Goal: Navigation & Orientation: Find specific page/section

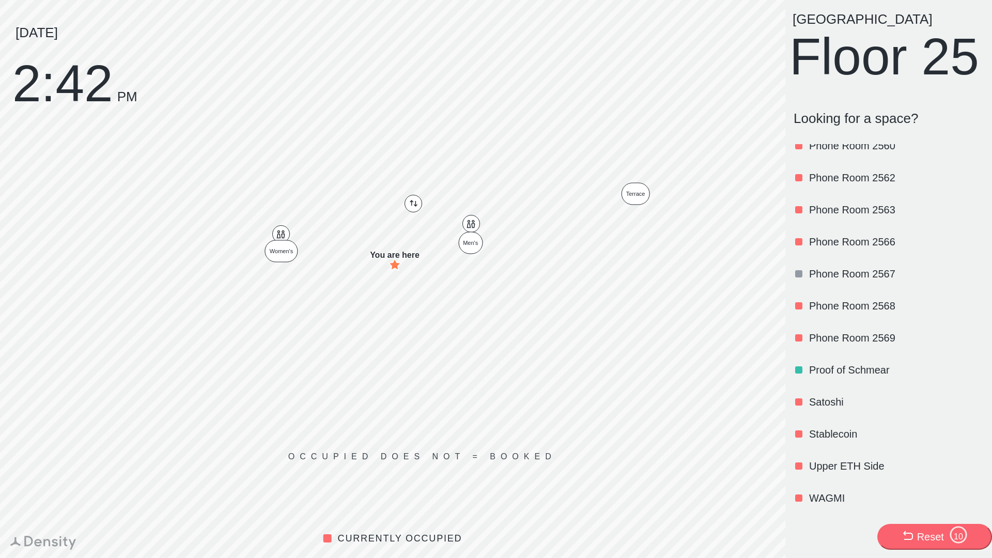
scroll to position [1207, 0]
click at [849, 377] on p "Proof of Schmear" at bounding box center [895, 370] width 173 height 14
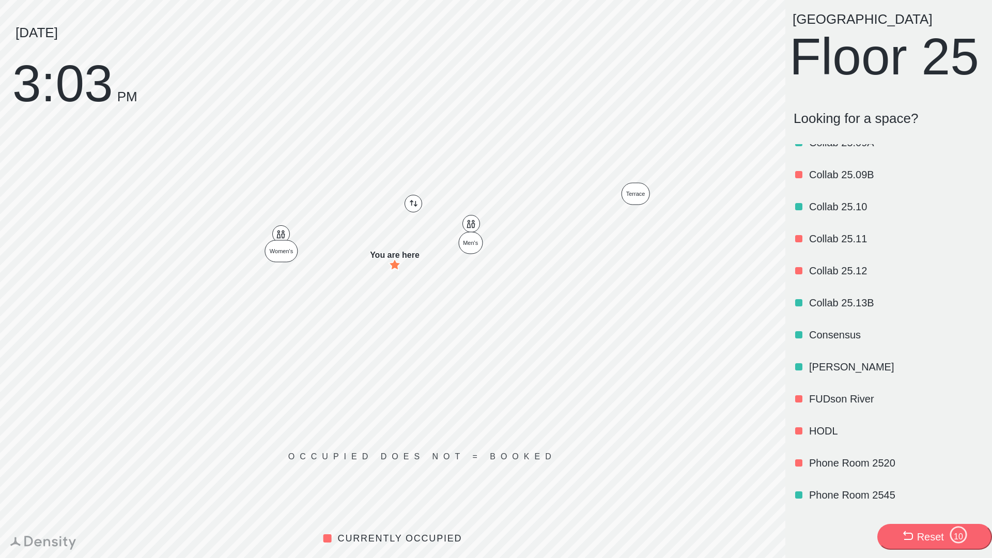
scroll to position [665, 0]
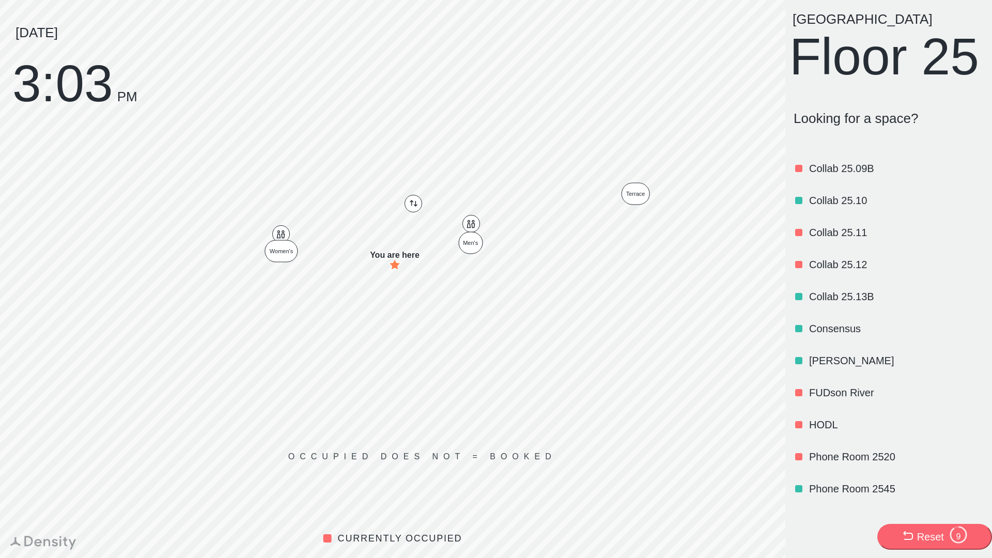
click at [821, 432] on p "HODL" at bounding box center [895, 425] width 173 height 14
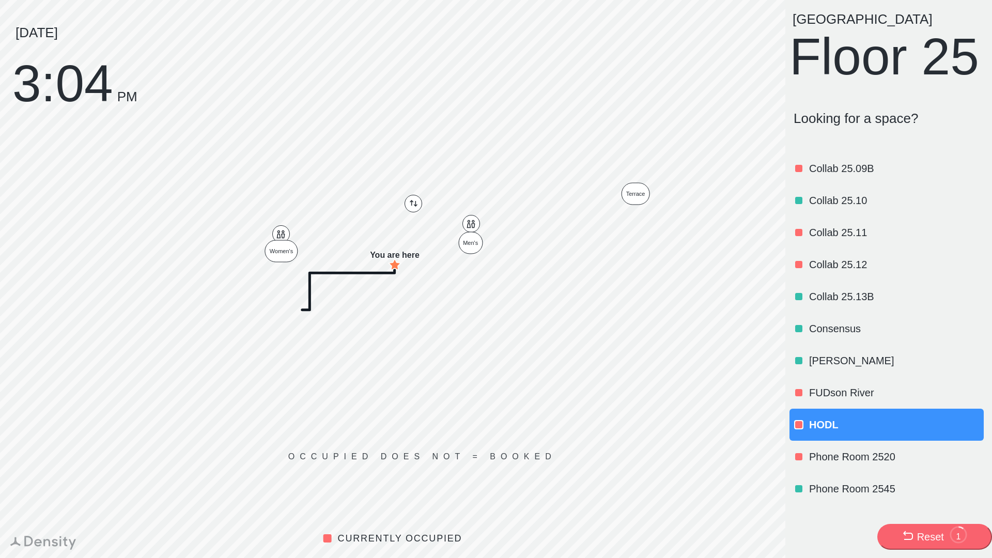
scroll to position [0, 0]
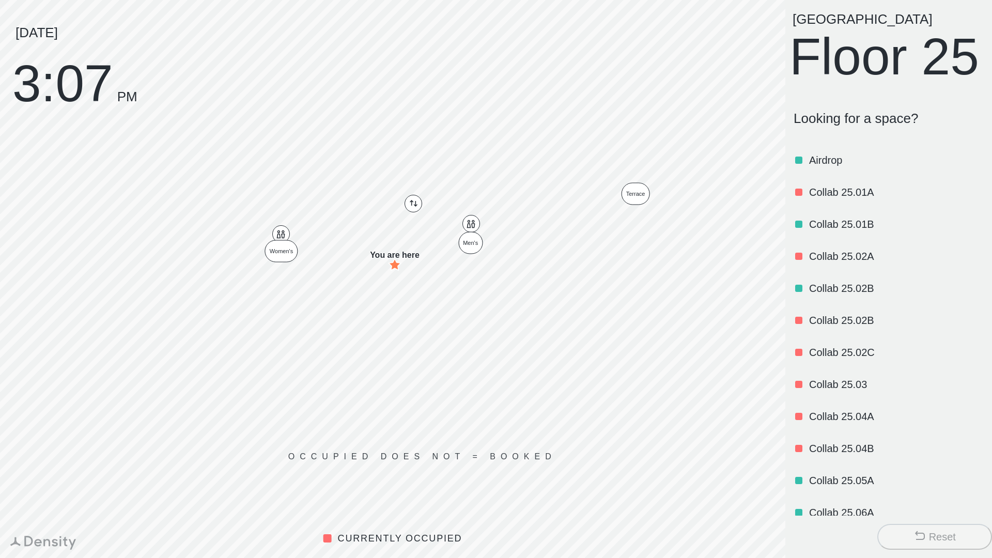
click at [822, 167] on p "Airdrop" at bounding box center [895, 160] width 173 height 14
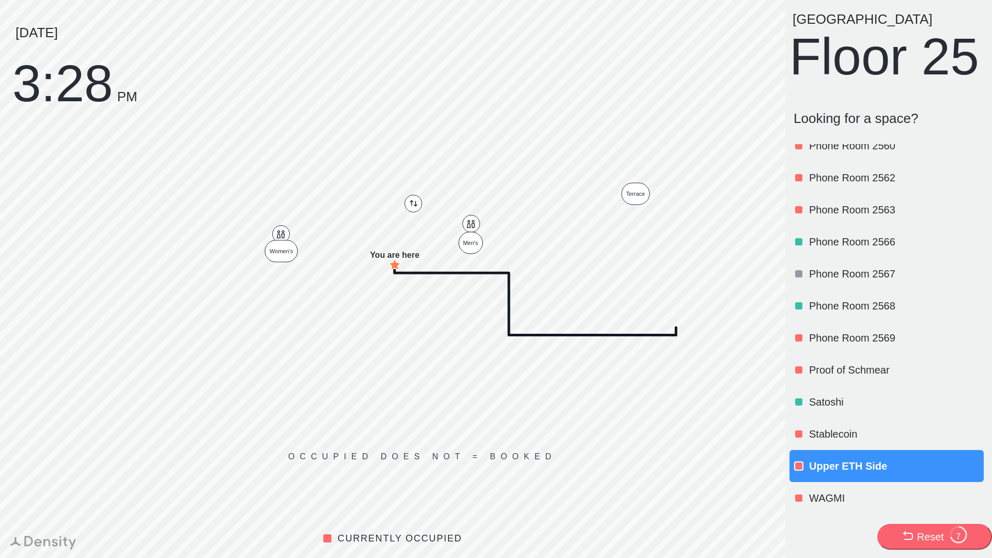
click at [839, 409] on p "Satoshi" at bounding box center [895, 402] width 173 height 14
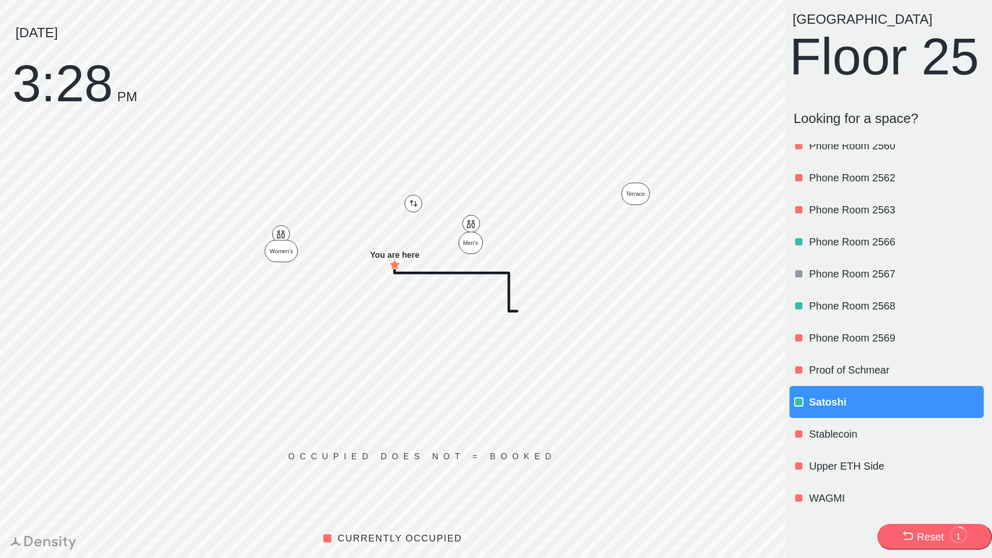
scroll to position [0, 0]
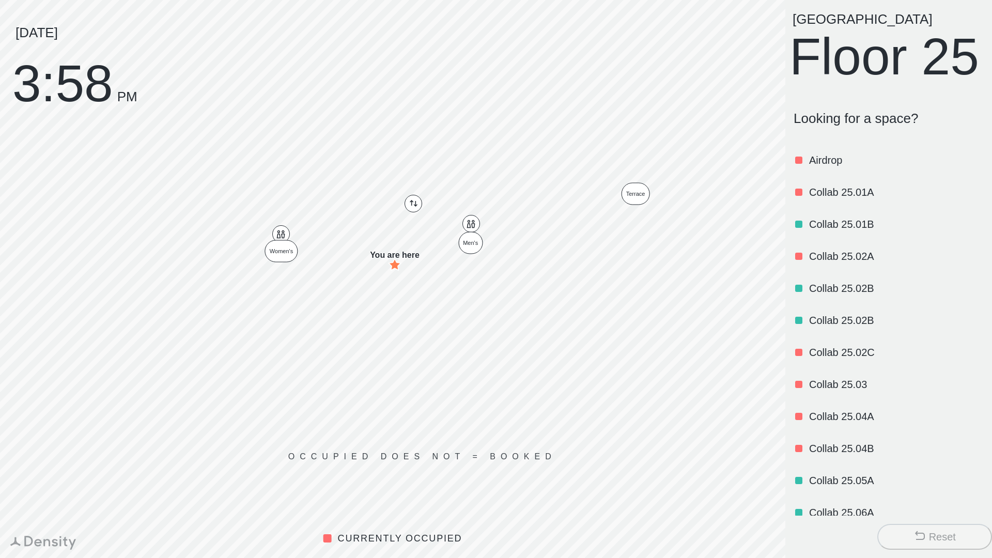
click at [832, 167] on p "Airdrop" at bounding box center [895, 160] width 173 height 14
click at [798, 164] on div at bounding box center [798, 160] width 7 height 7
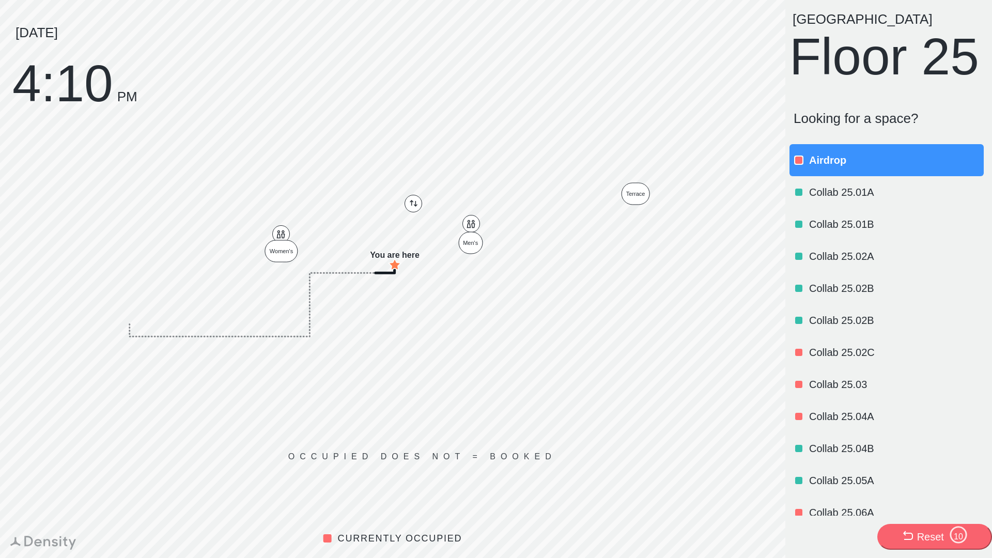
click at [799, 164] on div at bounding box center [798, 160] width 7 height 7
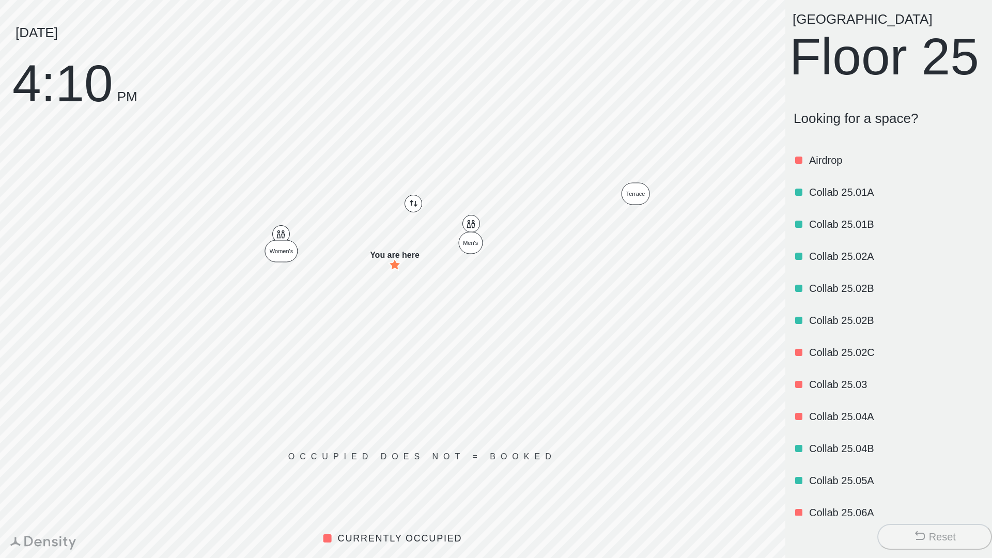
click at [795, 165] on div at bounding box center [799, 160] width 10 height 10
click at [921, 81] on div "NYC Floor 25" at bounding box center [889, 46] width 198 height 68
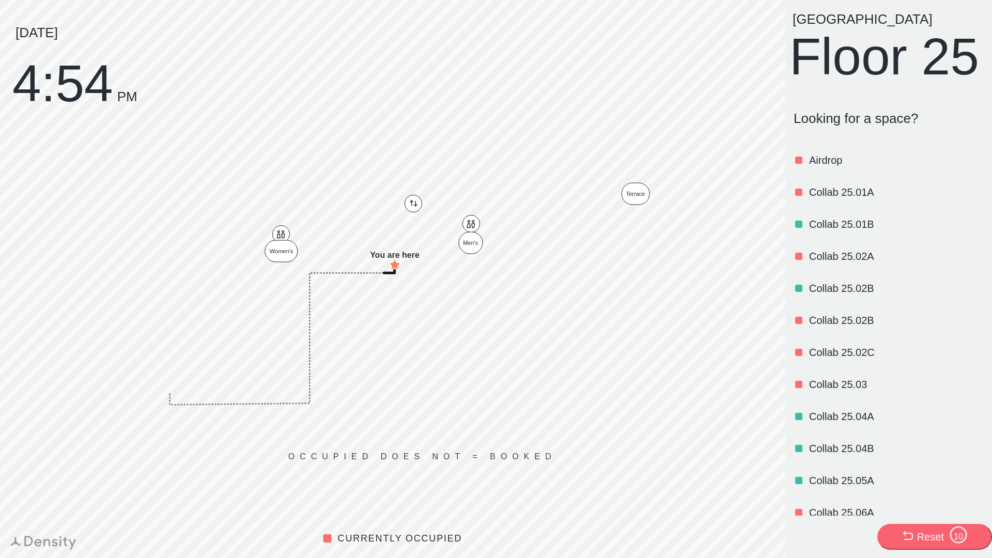
scroll to position [538, 0]
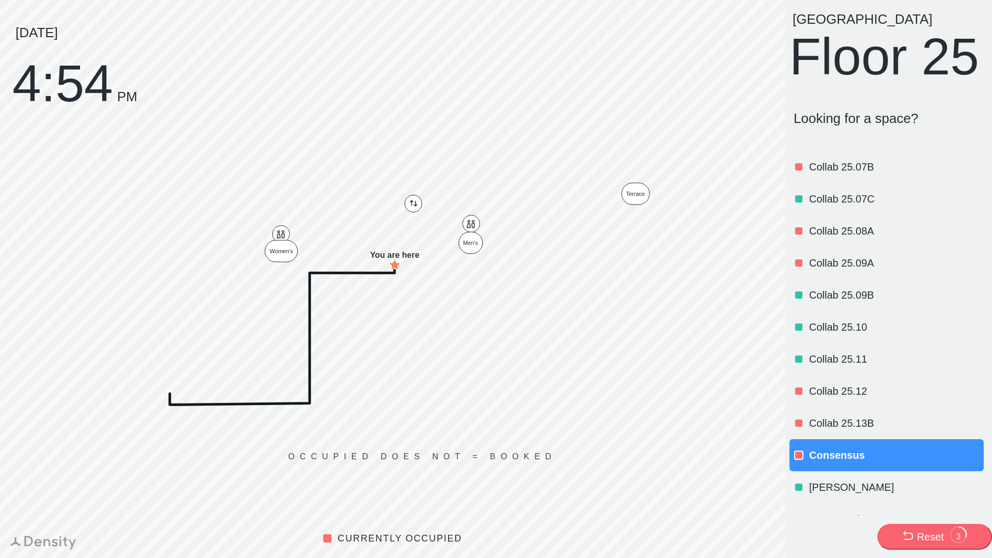
click at [943, 540] on div "Reset" at bounding box center [930, 537] width 27 height 14
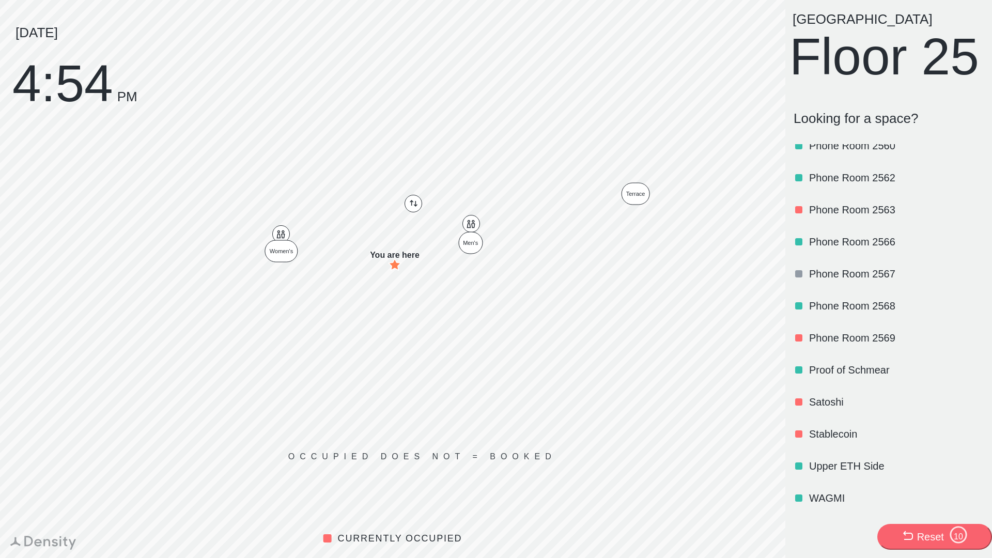
scroll to position [1245, 0]
click at [847, 463] on p "Upper ETH Side" at bounding box center [895, 466] width 173 height 14
click at [815, 467] on p "Upper ETH Side" at bounding box center [895, 466] width 173 height 14
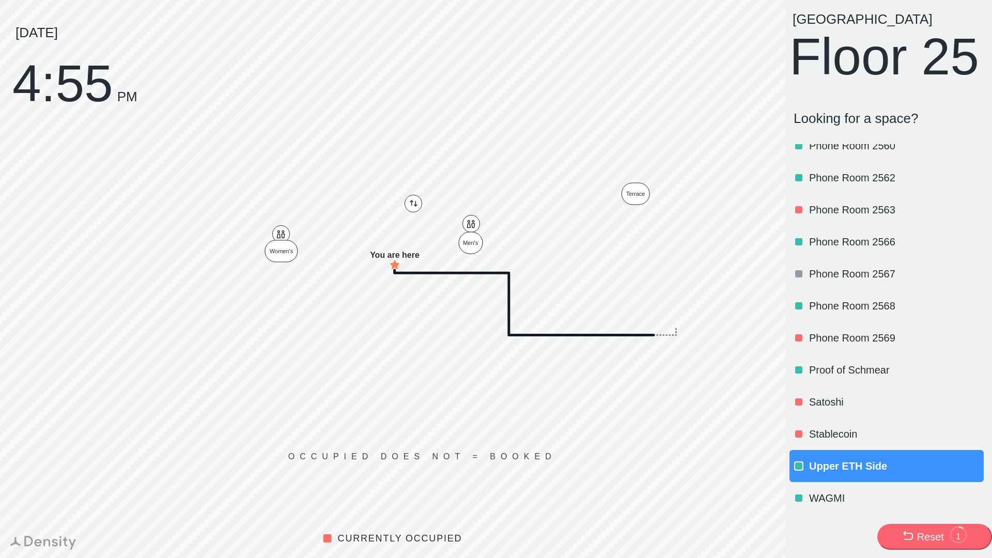
scroll to position [0, 0]
